Goal: Information Seeking & Learning: Learn about a topic

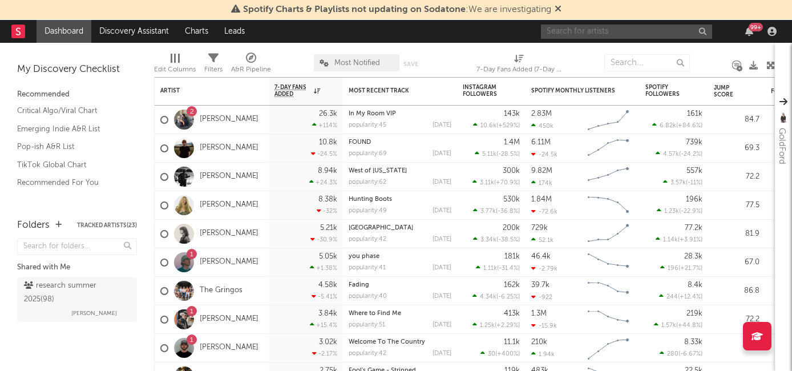
click at [626, 33] on input "text" at bounding box center [626, 32] width 171 height 14
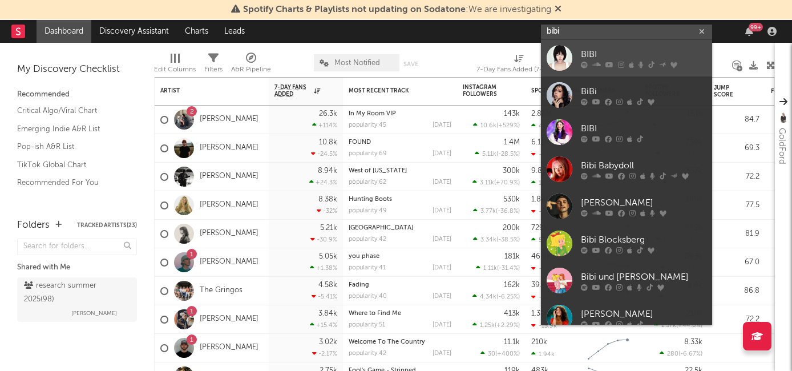
type input "bibi"
click at [636, 54] on div "BIBI" at bounding box center [644, 54] width 126 height 14
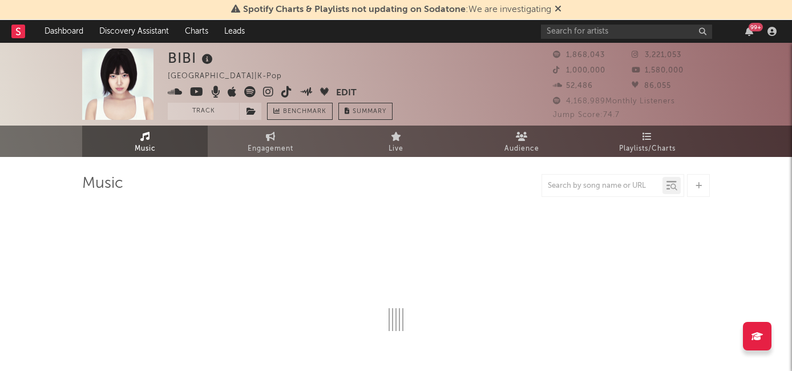
select select "6m"
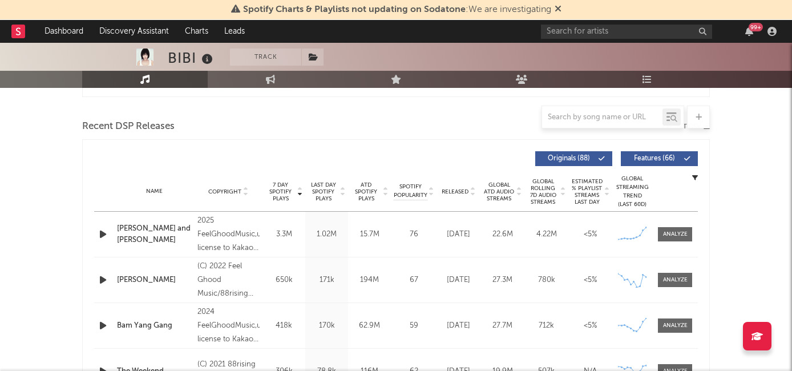
scroll to position [446, 0]
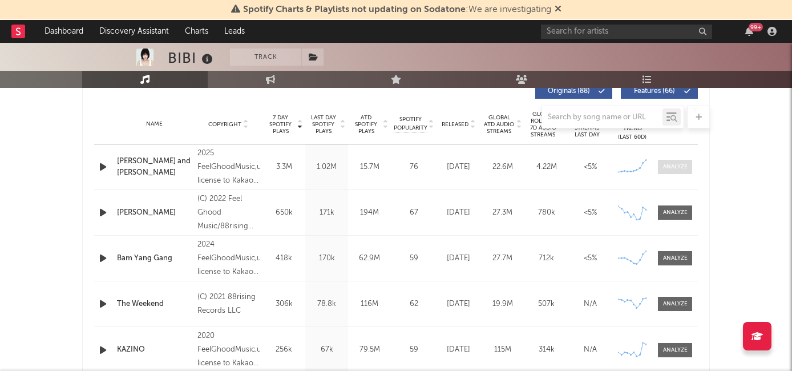
click at [673, 167] on div at bounding box center [675, 167] width 25 height 9
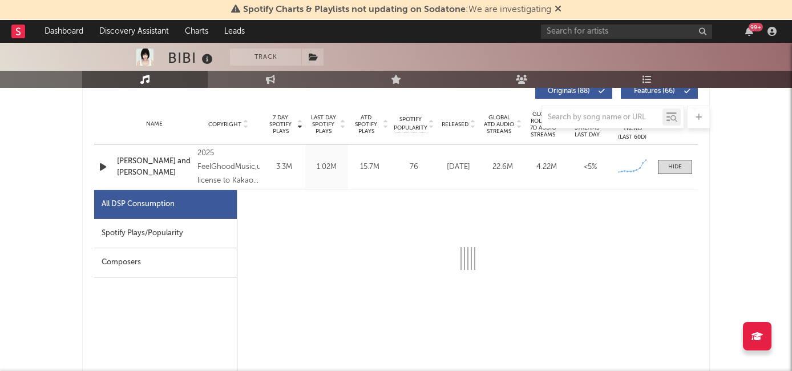
select select "1w"
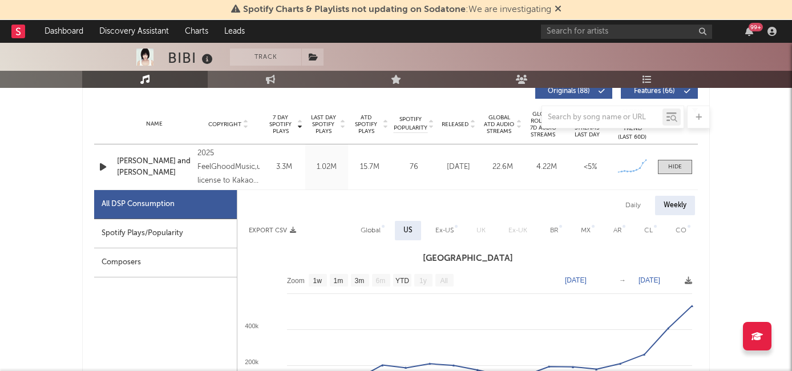
click at [164, 232] on div "Spotify Plays/Popularity" at bounding box center [165, 233] width 143 height 29
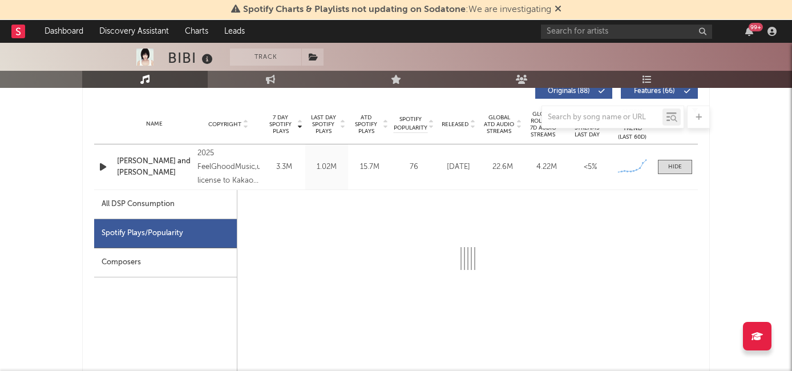
select select "1w"
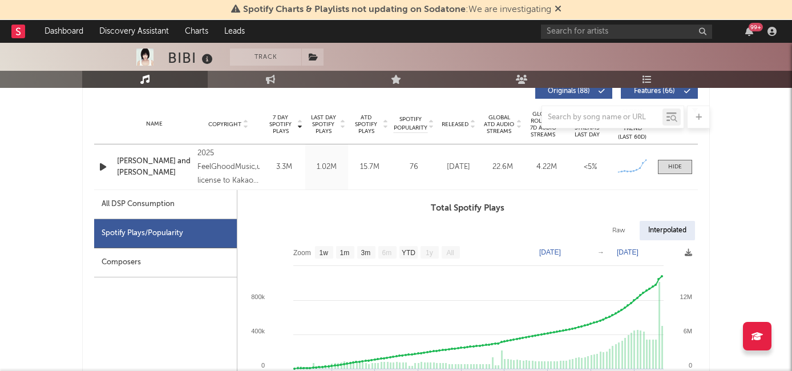
click at [168, 207] on div "All DSP Consumption" at bounding box center [138, 205] width 73 height 14
select select "1w"
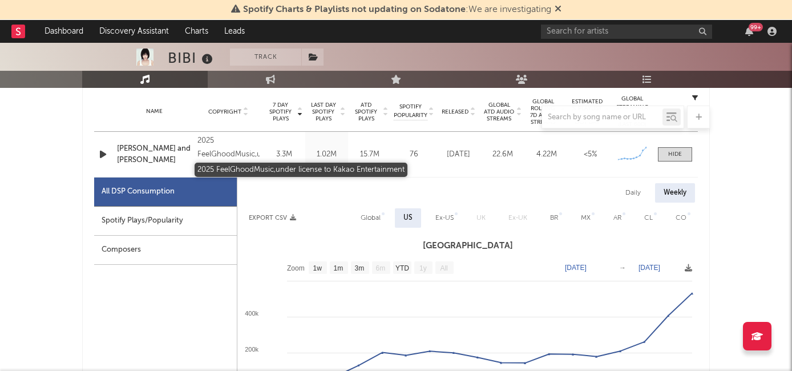
scroll to position [427, 0]
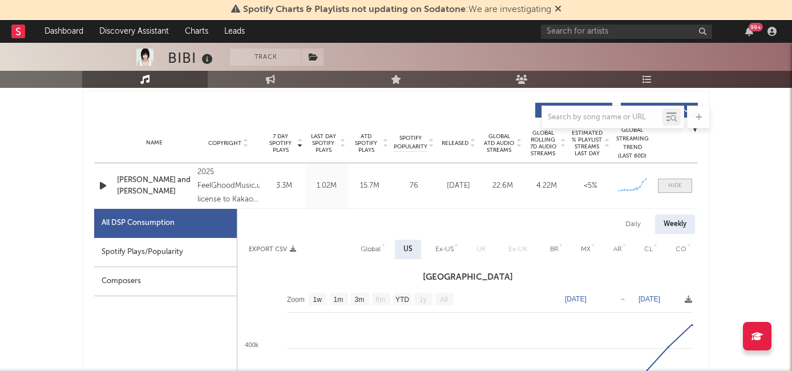
click at [666, 184] on span at bounding box center [675, 186] width 34 height 14
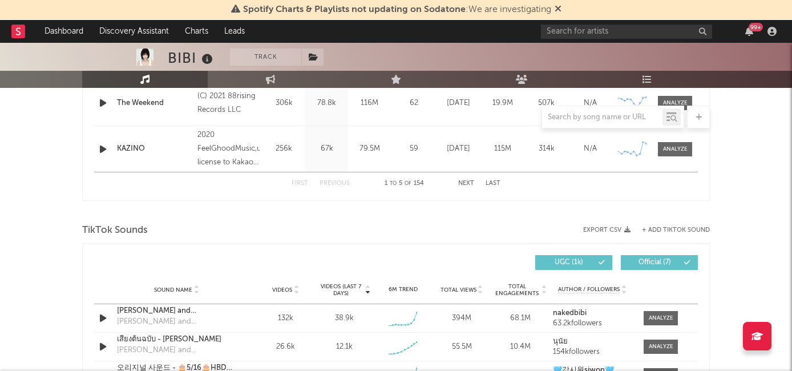
scroll to position [667, 0]
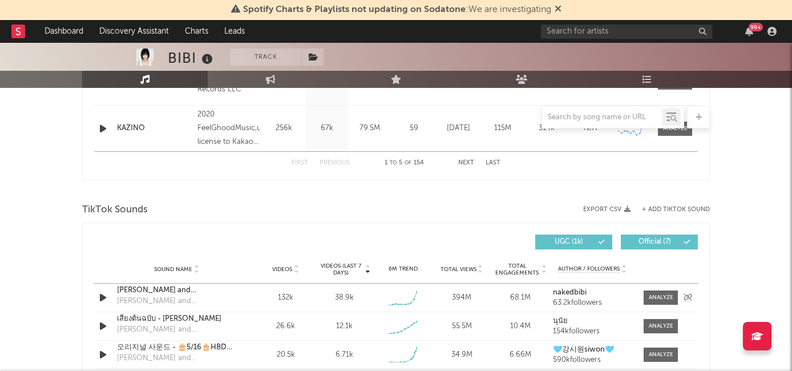
click at [141, 290] on div "[PERSON_NAME] and [PERSON_NAME]" at bounding box center [176, 290] width 119 height 11
